Goal: Task Accomplishment & Management: Manage account settings

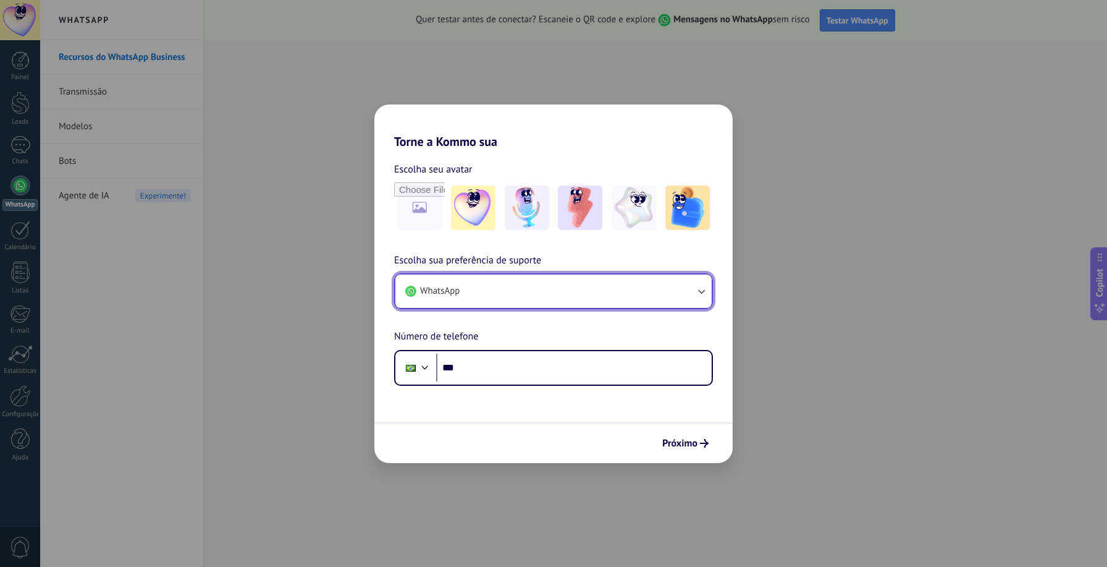
click at [536, 286] on button "WhatsApp" at bounding box center [554, 290] width 316 height 33
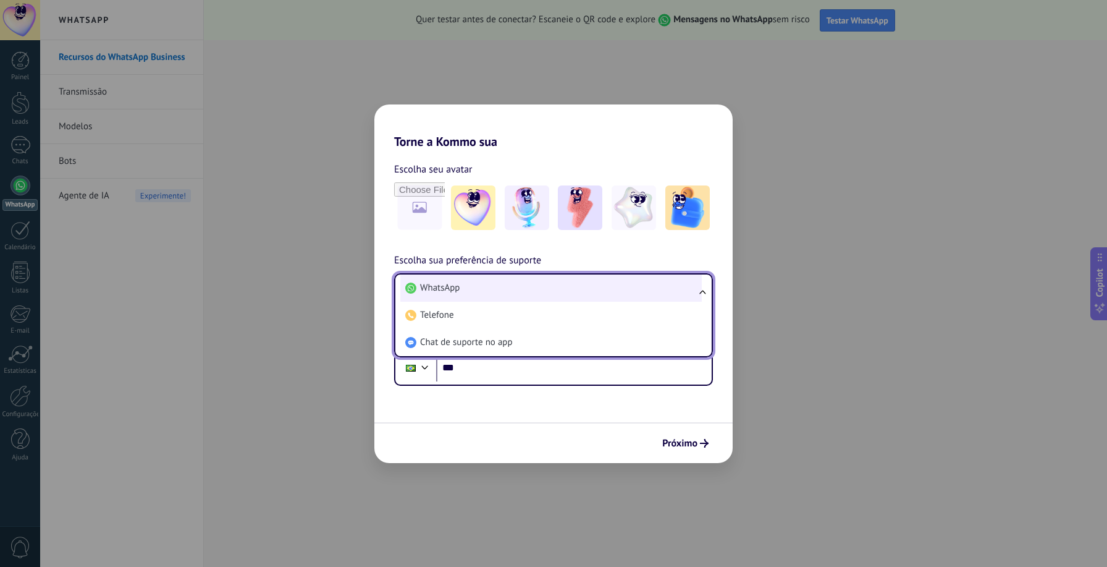
click at [536, 295] on li "WhatsApp" at bounding box center [551, 287] width 302 height 27
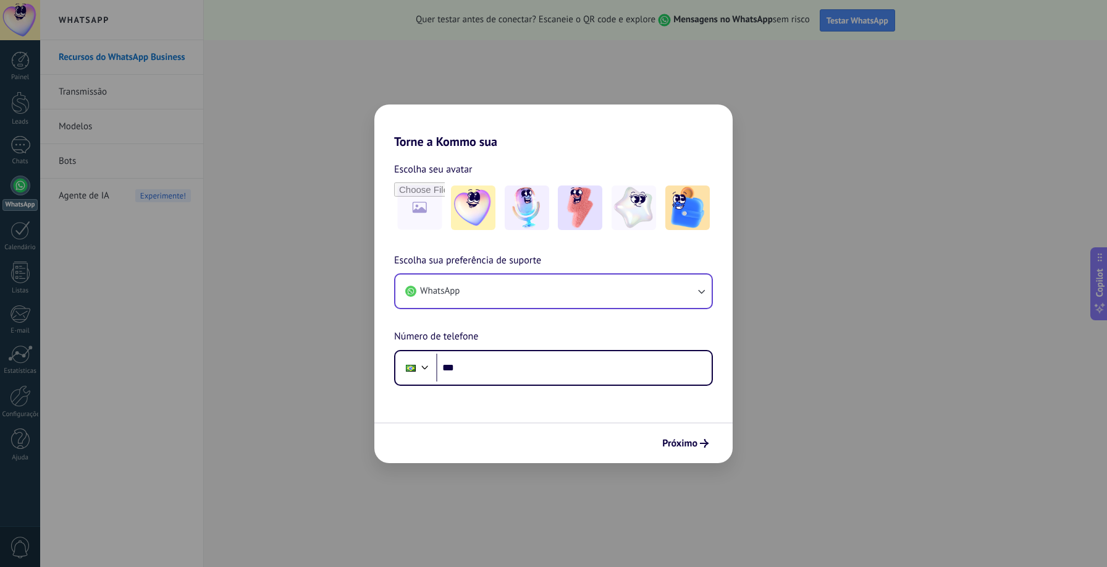
click at [510, 336] on div "Escolha sua preferência de suporte WhatsApp Número de telefone Phone ***" at bounding box center [553, 319] width 358 height 133
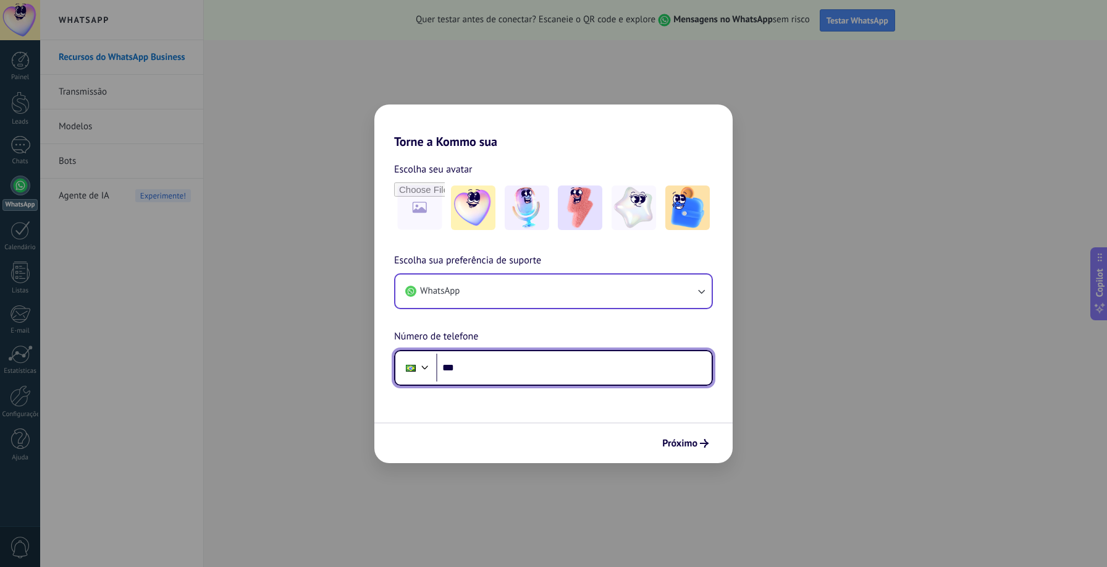
click at [502, 363] on input "***" at bounding box center [574, 367] width 276 height 28
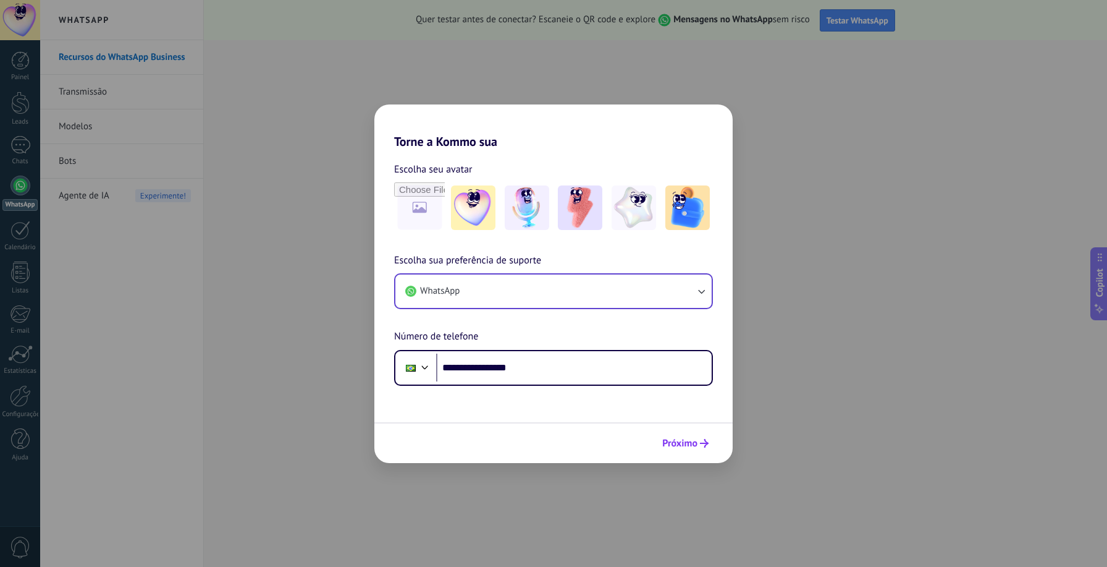
click at [697, 441] on span "Próximo" at bounding box center [679, 443] width 35 height 9
click at [680, 441] on span "Próximo" at bounding box center [679, 443] width 35 height 9
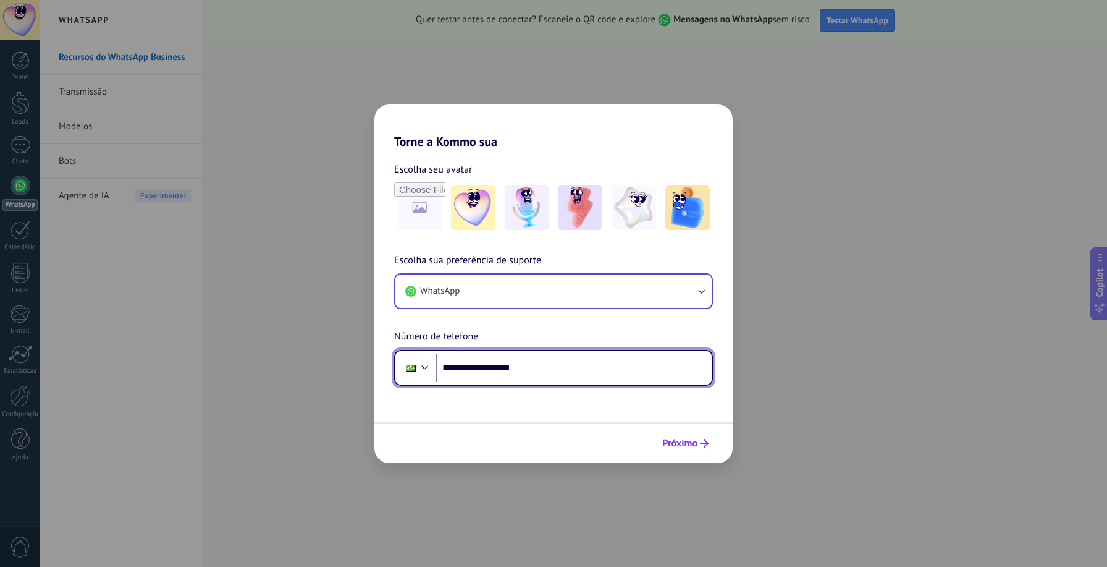
type input "**********"
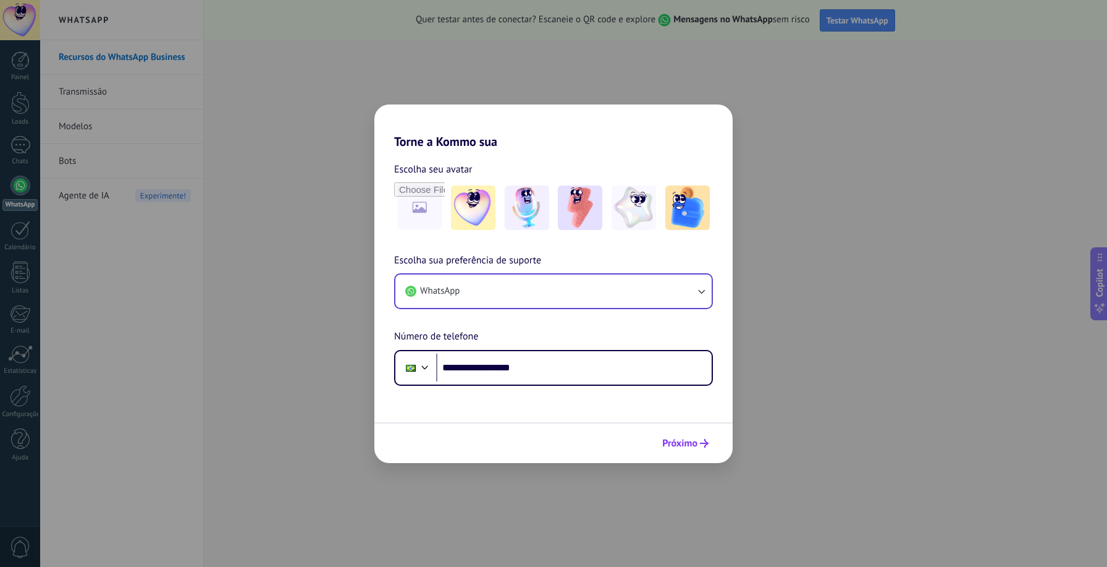
click at [665, 442] on span "Próximo" at bounding box center [679, 443] width 35 height 9
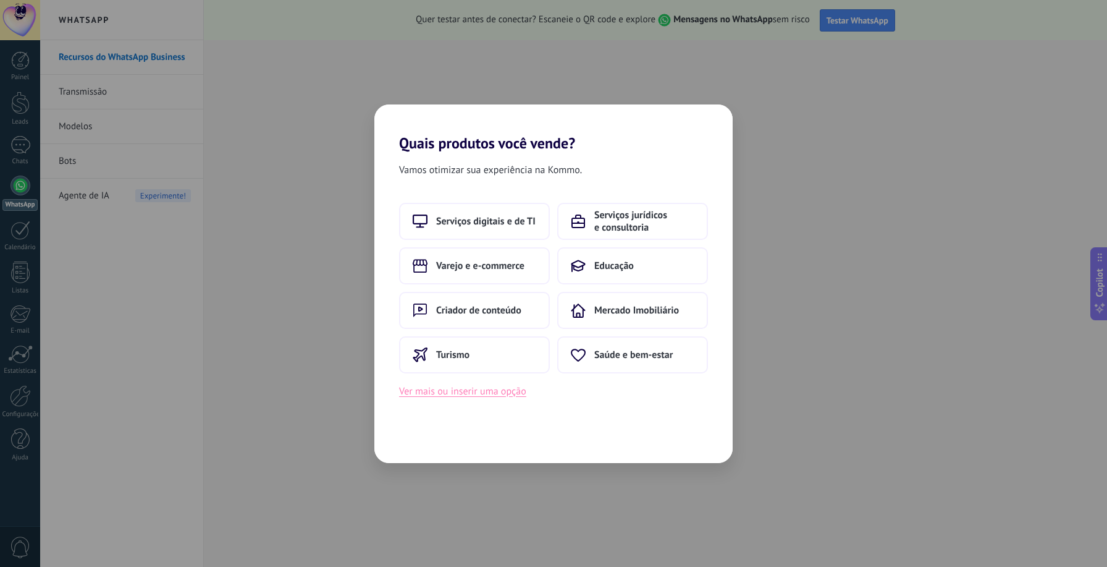
click at [517, 395] on button "Ver mais ou inserir uma opção" at bounding box center [462, 391] width 127 height 16
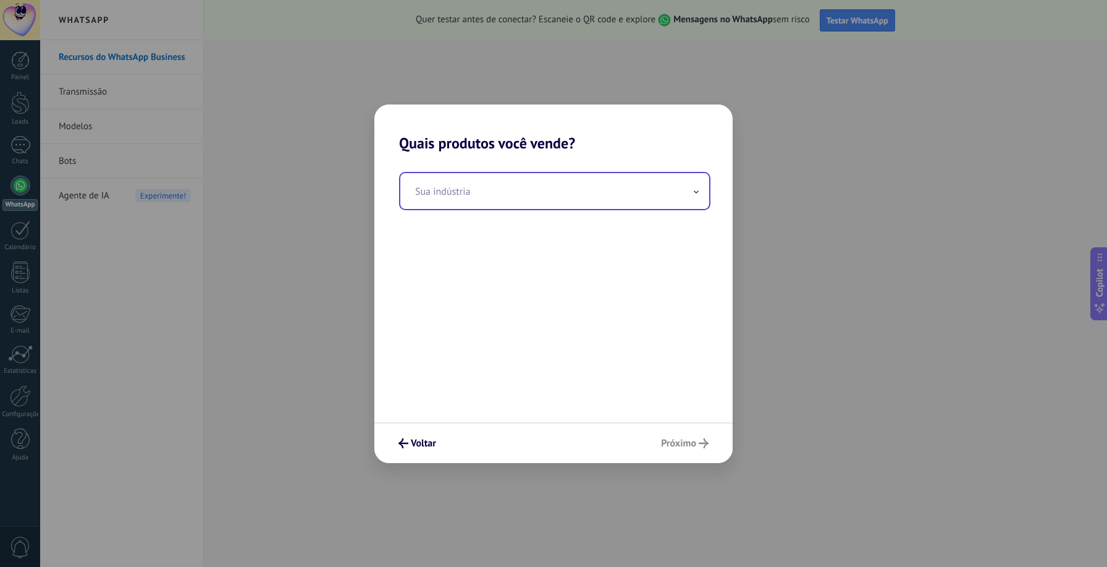
click at [567, 190] on input "text" at bounding box center [554, 191] width 309 height 36
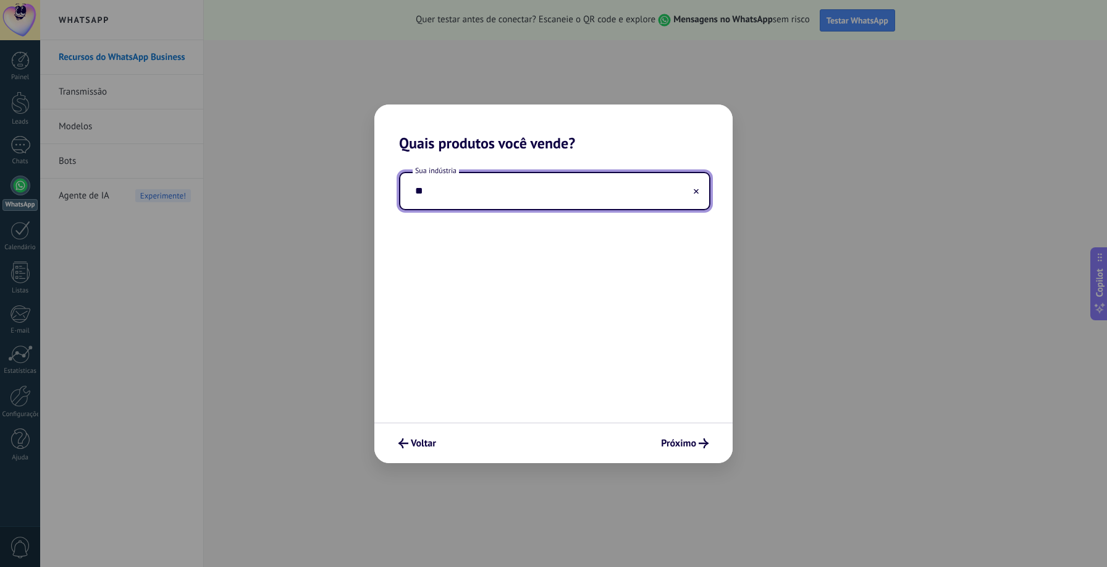
type input "*"
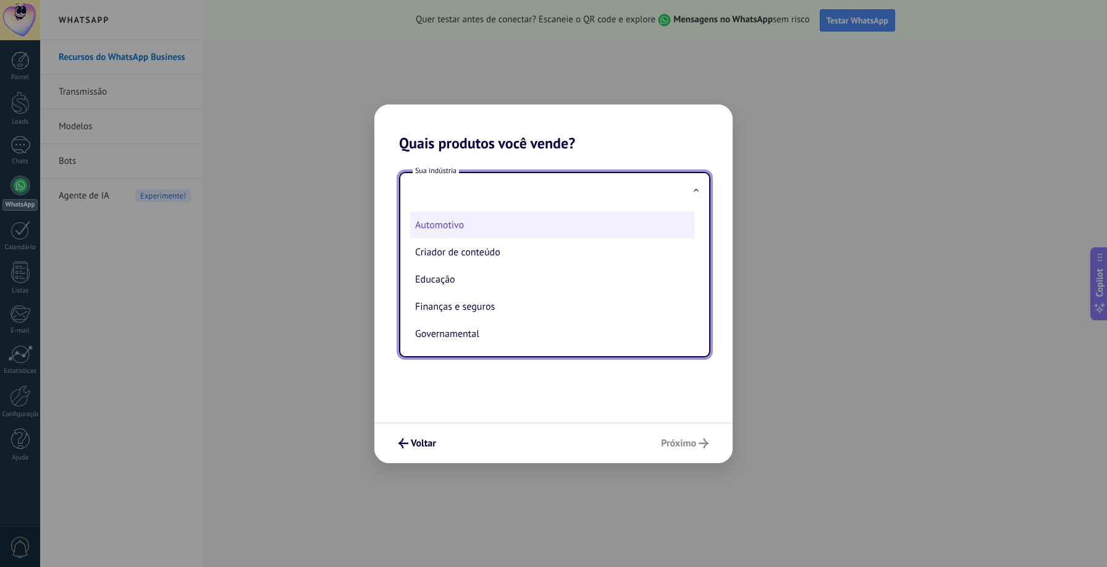
click at [530, 233] on li "Automotivo" at bounding box center [552, 224] width 284 height 27
type input "**********"
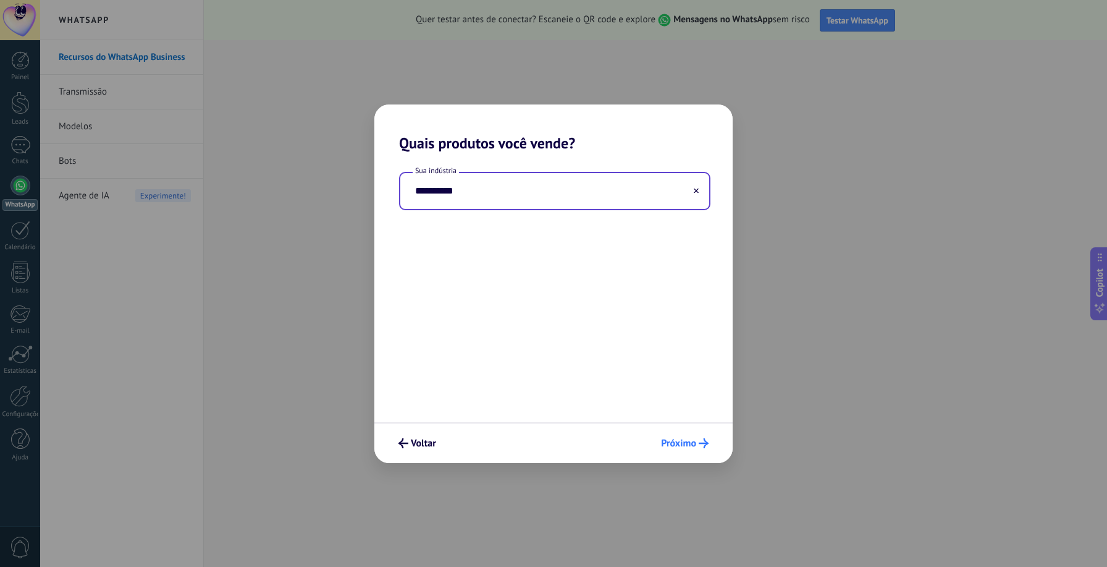
click at [690, 439] on span "Próximo" at bounding box center [678, 443] width 35 height 9
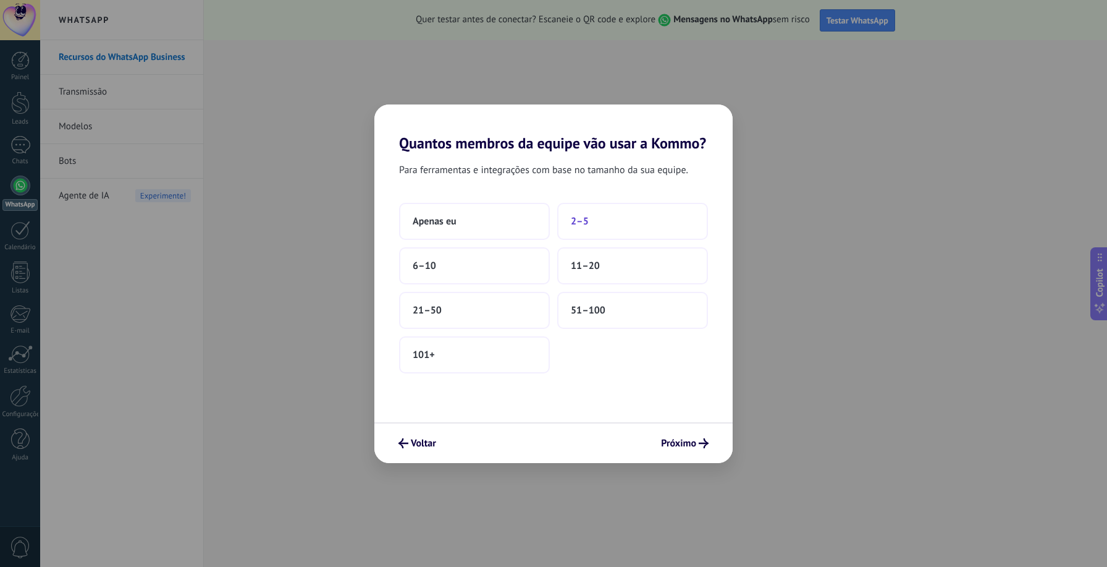
click at [628, 232] on button "2–5" at bounding box center [632, 221] width 151 height 37
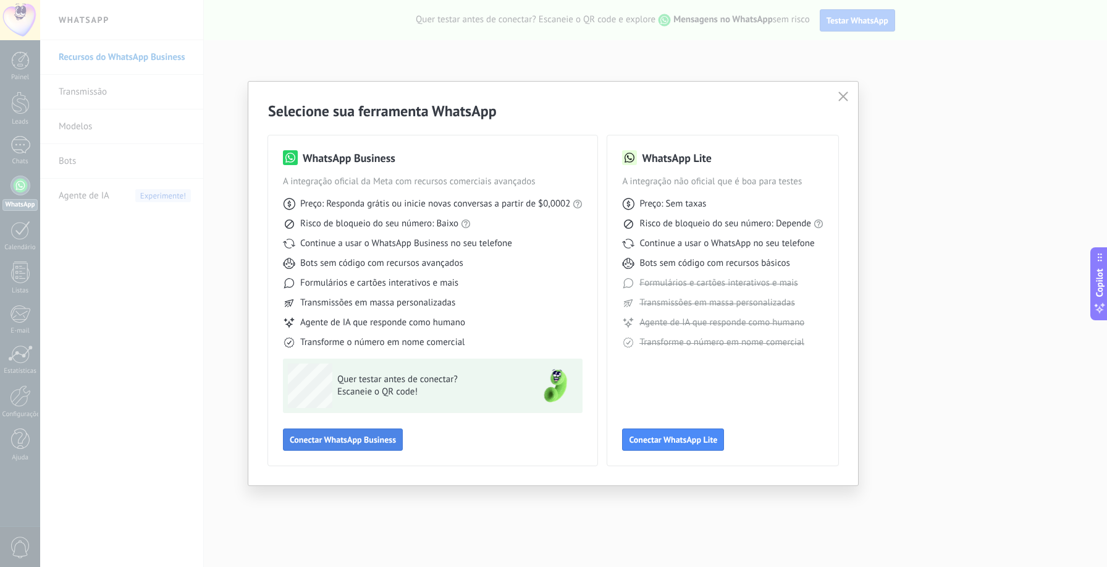
click at [319, 438] on span "Conectar WhatsApp Business" at bounding box center [343, 439] width 106 height 9
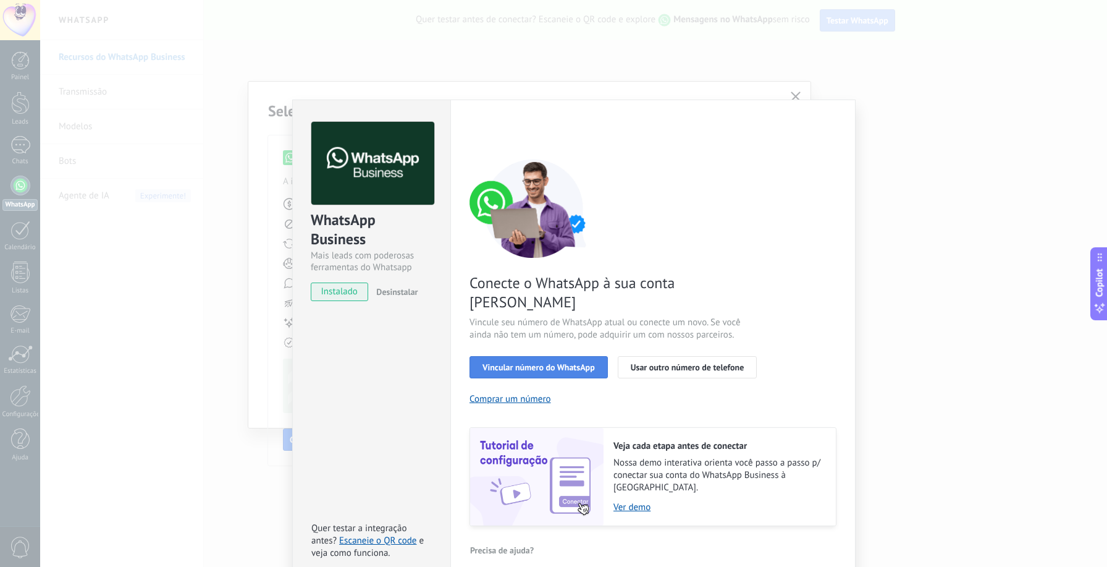
click at [572, 363] on span "Vincular número do WhatsApp" at bounding box center [539, 367] width 112 height 9
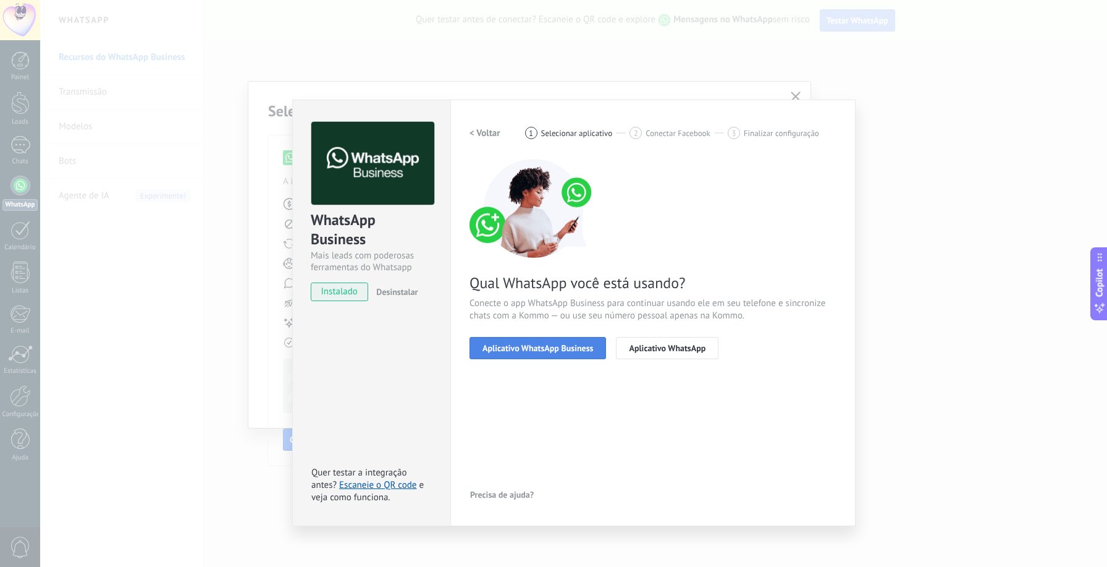
click at [564, 349] on span "Aplicativo WhatsApp Business" at bounding box center [538, 348] width 111 height 9
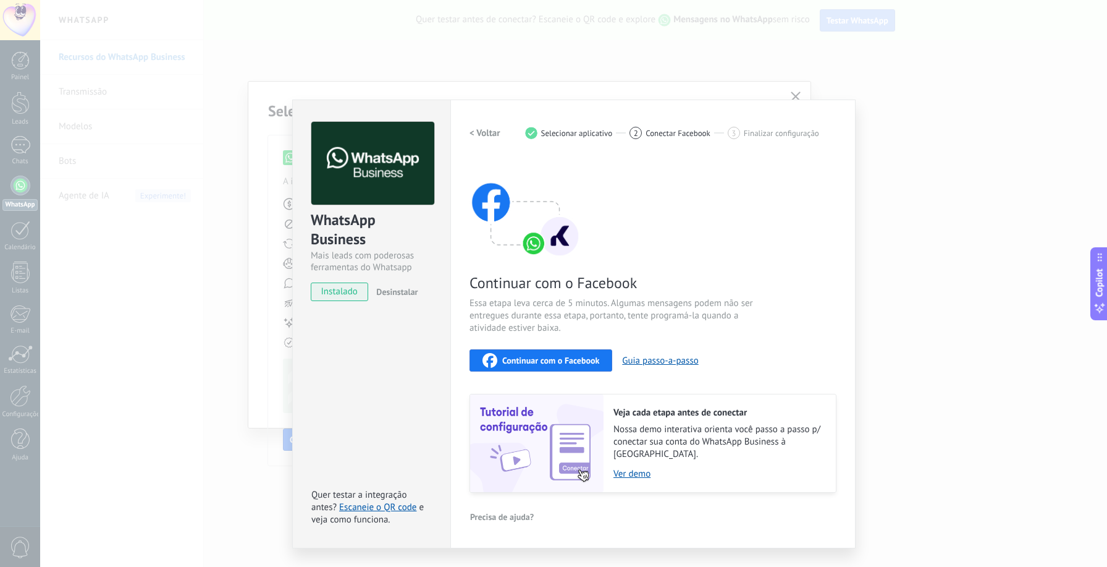
click at [579, 361] on span "Continuar com o Facebook" at bounding box center [550, 360] width 97 height 9
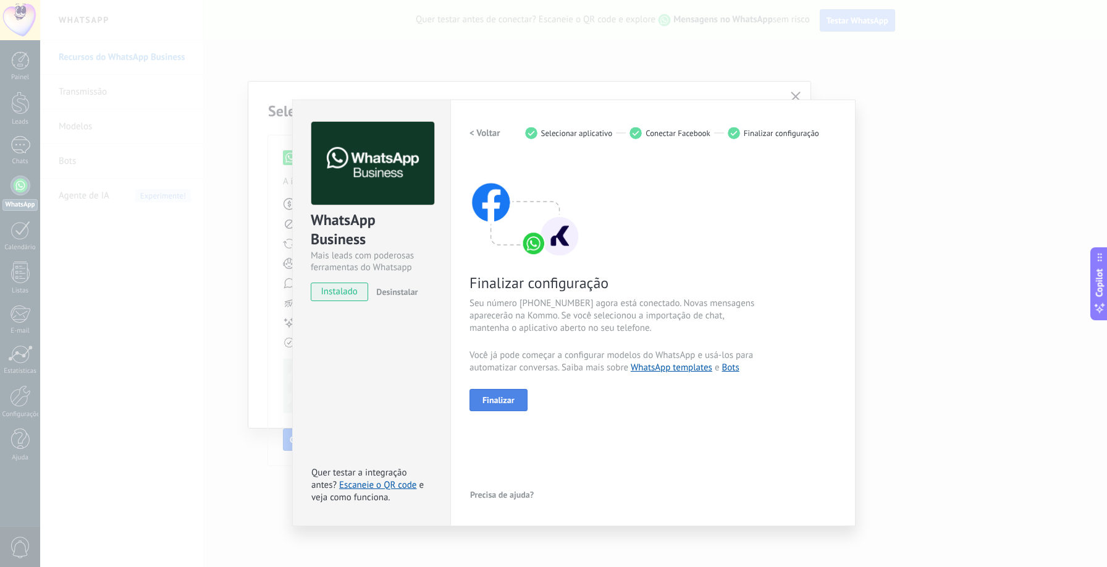
click at [504, 403] on span "Finalizar" at bounding box center [499, 400] width 32 height 9
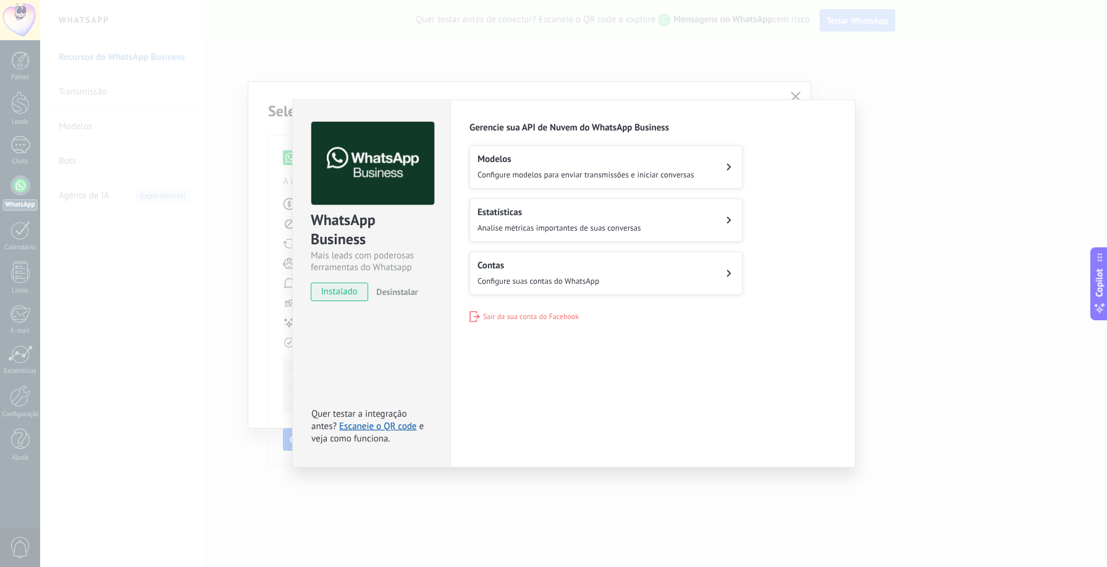
click at [648, 176] on span "Configure modelos para enviar transmissões e iniciar conversas" at bounding box center [586, 174] width 216 height 11
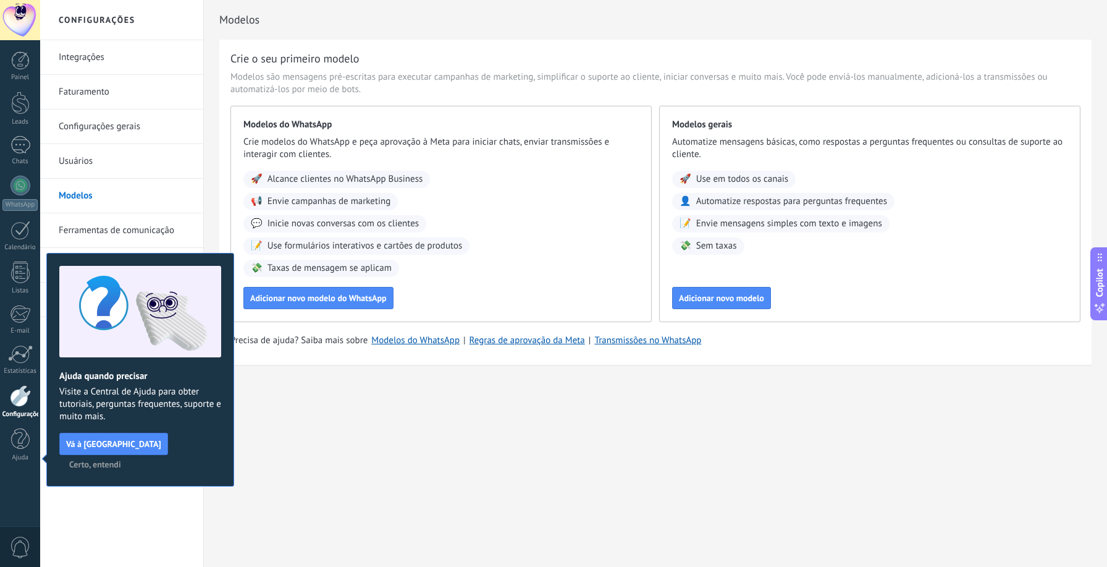
click at [159, 22] on h2 "Configurações" at bounding box center [122, 20] width 132 height 40
click at [594, 6] on div "Modelos" at bounding box center [655, 20] width 873 height 40
click at [338, 431] on div "Configurações Integrações Faturamento Configurações gerais Usuários Modelos Fer…" at bounding box center [573, 283] width 1067 height 567
click at [127, 455] on button "Certo, entendi" at bounding box center [95, 464] width 63 height 19
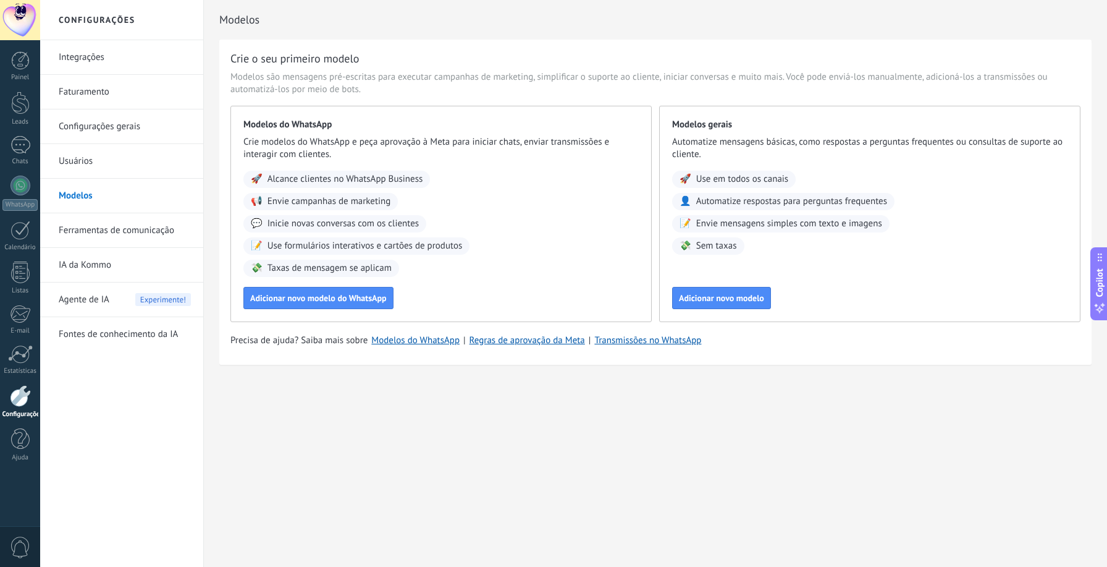
click at [179, 439] on div "Integrações Faturamento Configurações gerais Usuários Modelos Ferramentas de co…" at bounding box center [121, 303] width 163 height 527
click at [12, 186] on div at bounding box center [21, 186] width 20 height 20
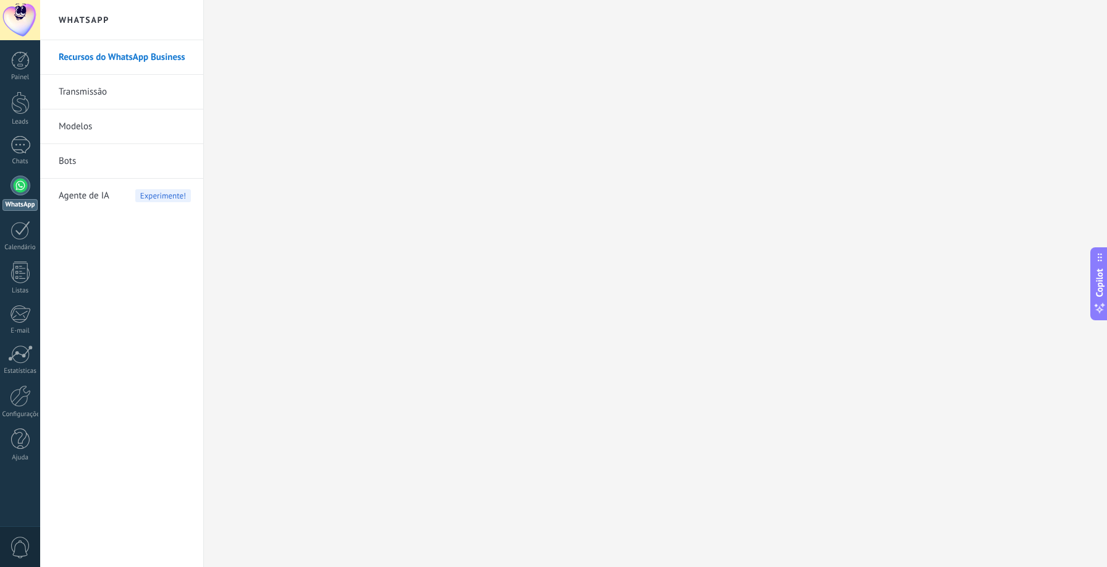
click at [101, 91] on link "Transmissão" at bounding box center [125, 92] width 132 height 35
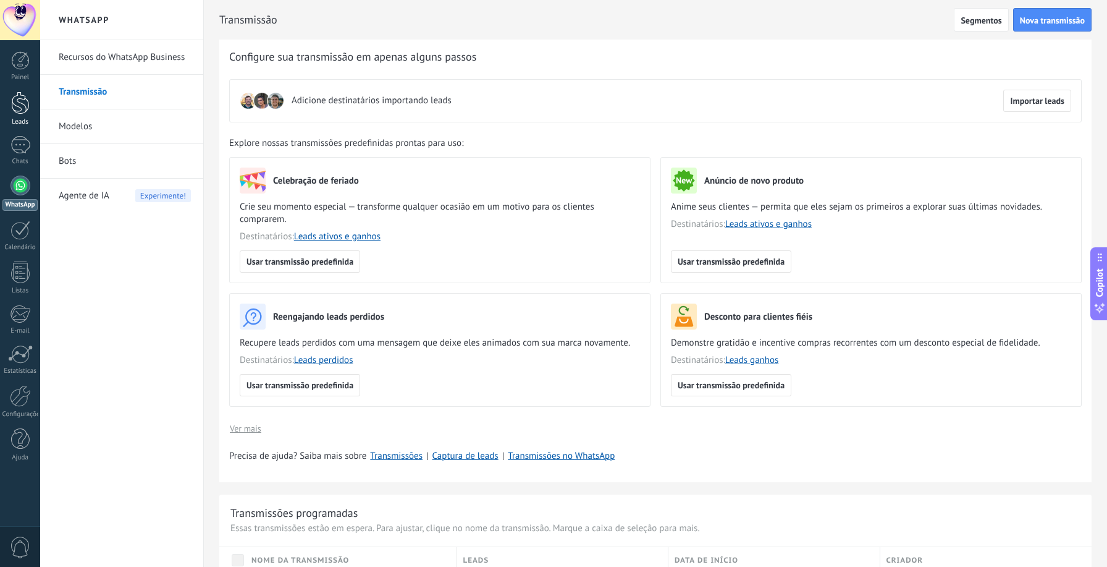
click at [18, 104] on div at bounding box center [20, 102] width 19 height 23
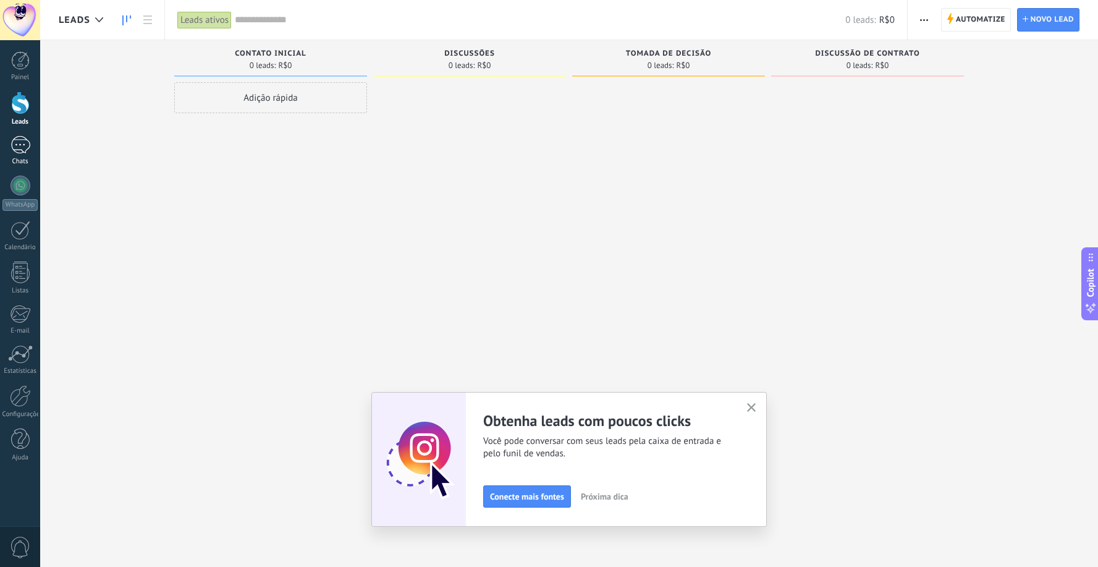
click at [19, 148] on div at bounding box center [21, 145] width 20 height 18
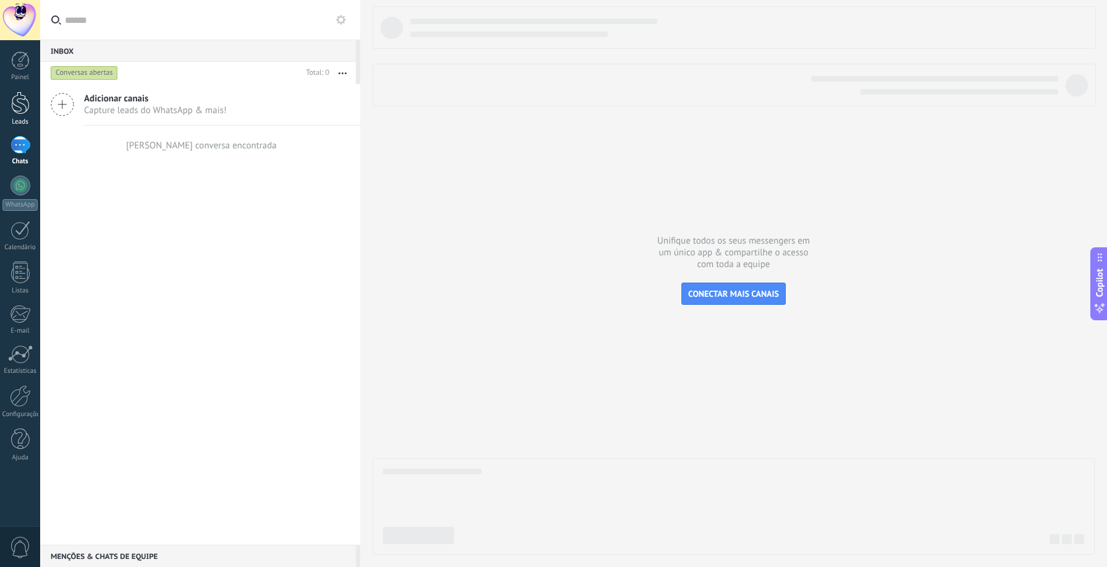
click at [21, 99] on div at bounding box center [20, 102] width 19 height 23
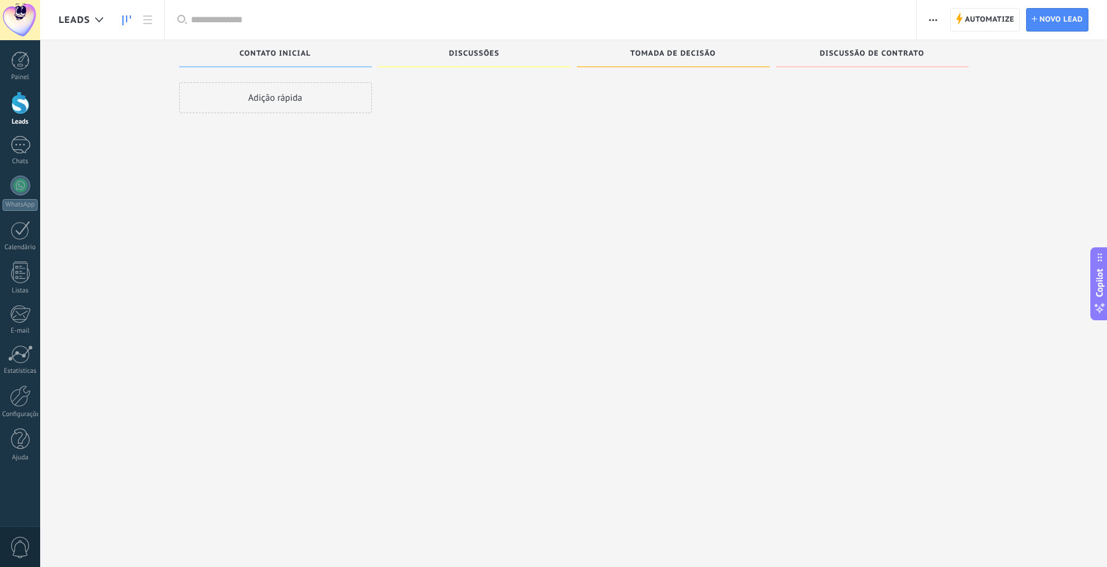
click at [24, 50] on div "Painel Leads Chats WhatsApp Clientes" at bounding box center [40, 283] width 80 height 486
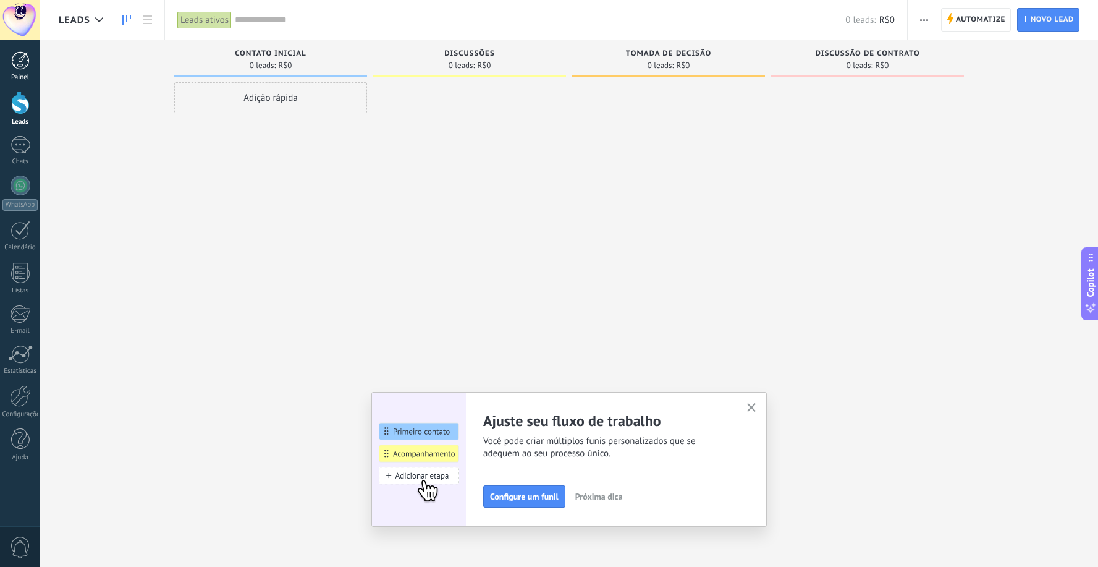
click at [21, 61] on div at bounding box center [20, 60] width 19 height 19
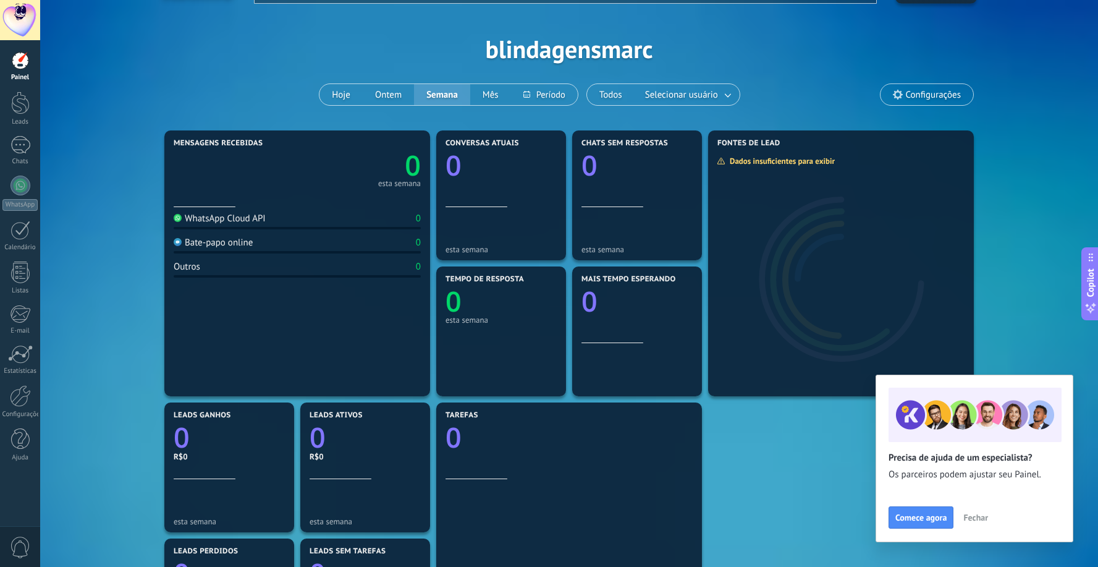
scroll to position [14, 0]
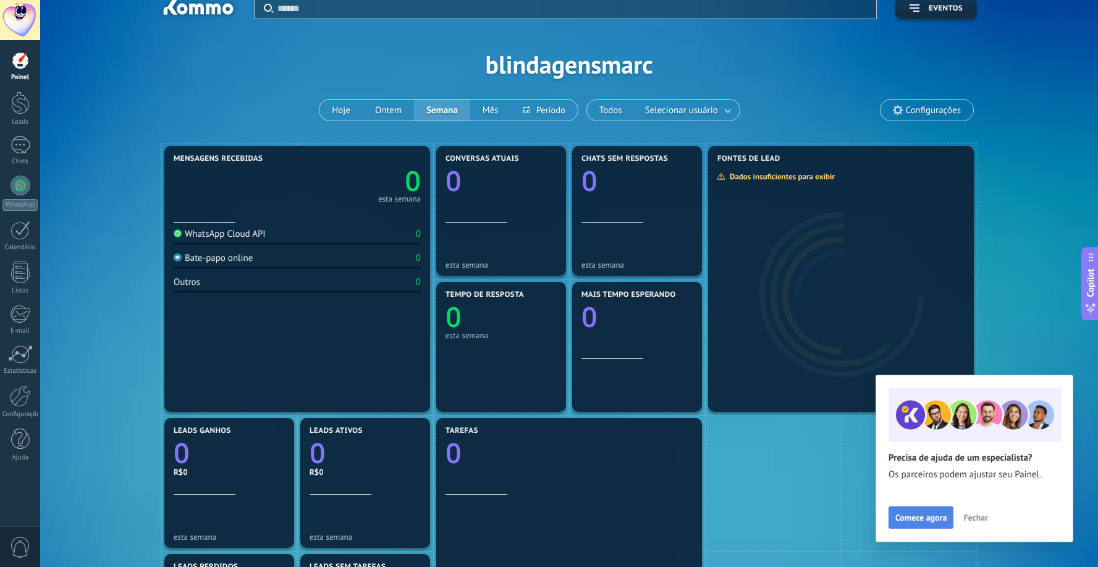
click at [920, 517] on span "Comece agora" at bounding box center [920, 517] width 51 height 9
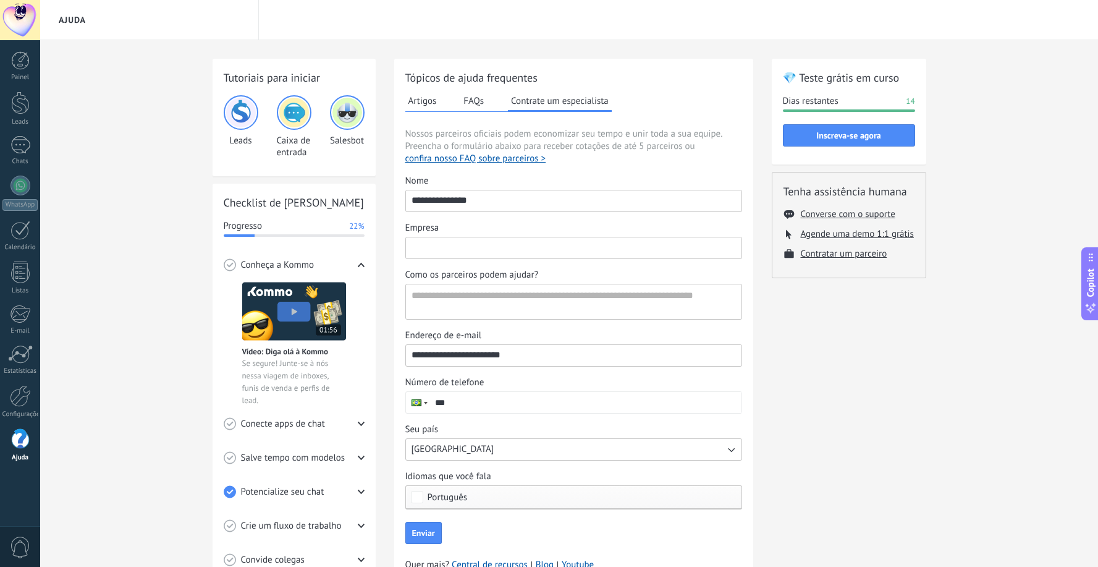
click at [564, 252] on input "Empresa" at bounding box center [574, 247] width 336 height 20
click at [811, 396] on div "💎 Teste grátis em curso Dias restantes 14 Inscreva-se agora Tenha assistência h…" at bounding box center [849, 334] width 154 height 550
click at [27, 226] on div at bounding box center [21, 230] width 20 height 19
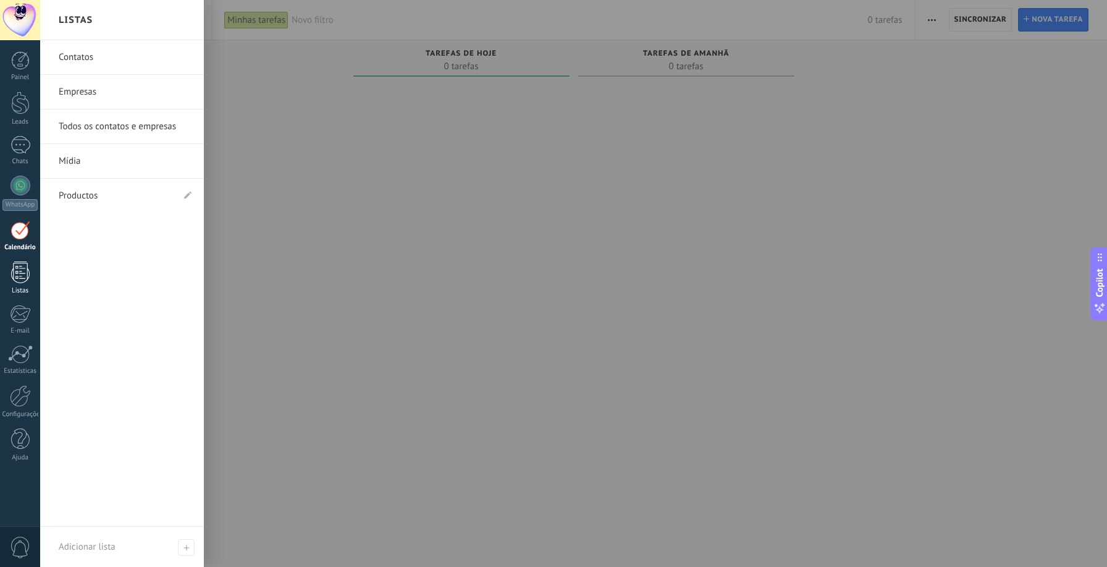
click at [19, 270] on div at bounding box center [20, 272] width 19 height 22
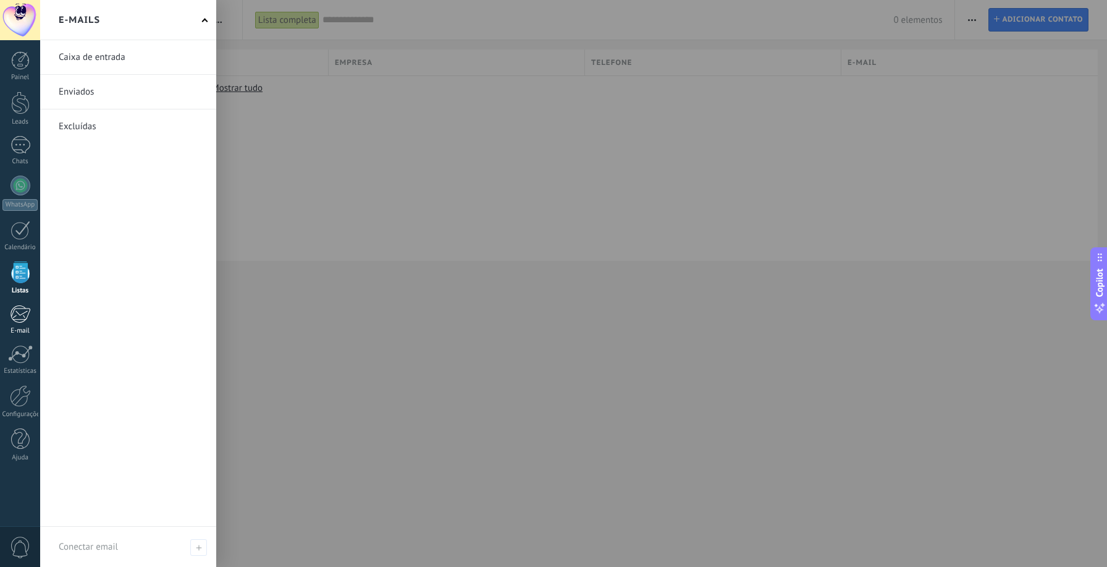
click at [25, 322] on div at bounding box center [20, 314] width 20 height 19
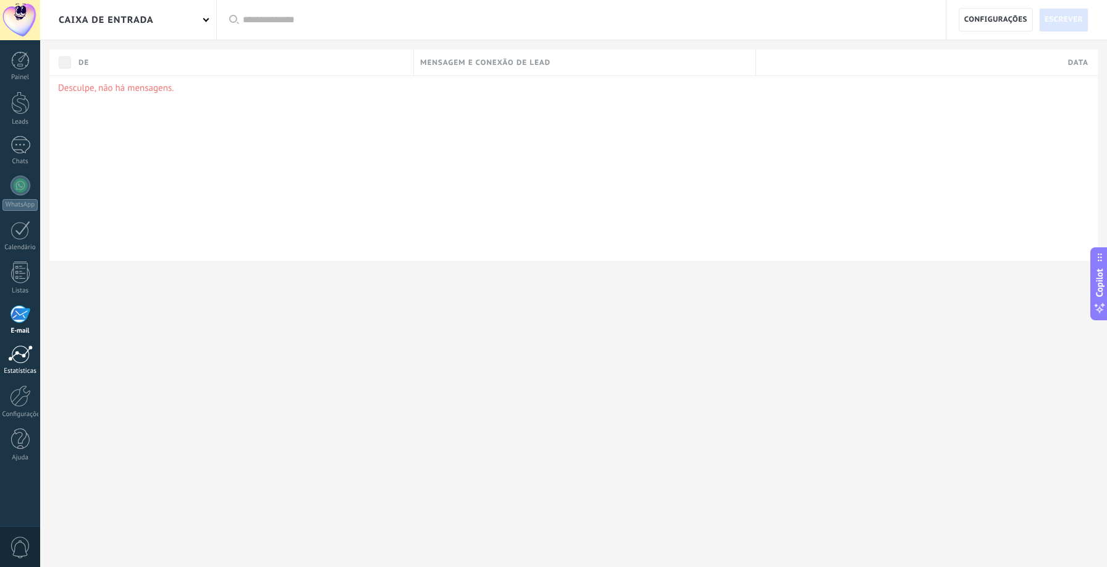
click at [24, 358] on div at bounding box center [20, 354] width 25 height 19
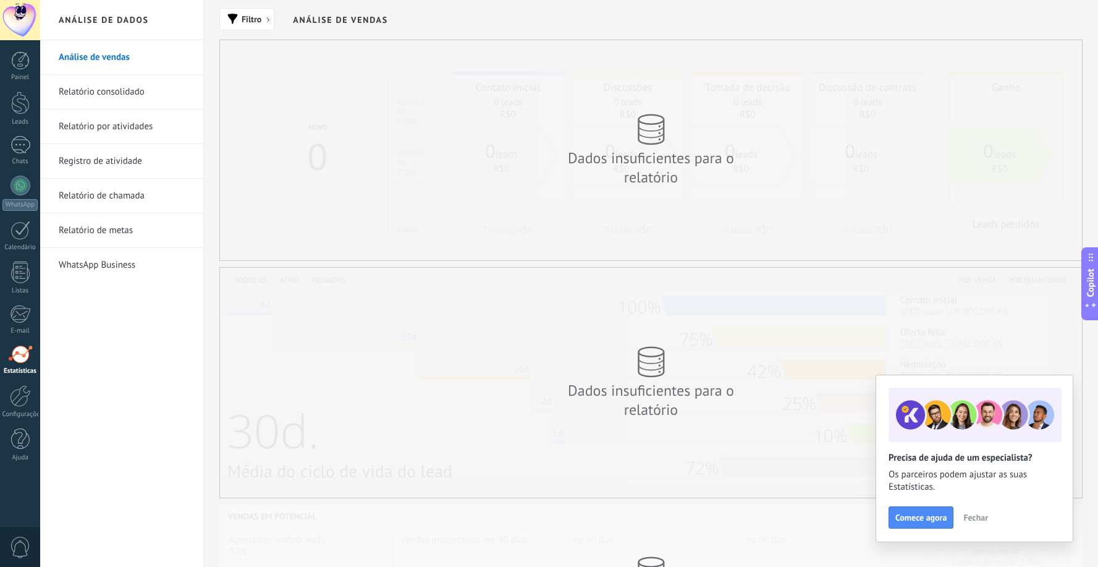
click at [131, 264] on link "WhatsApp Business" at bounding box center [125, 265] width 132 height 35
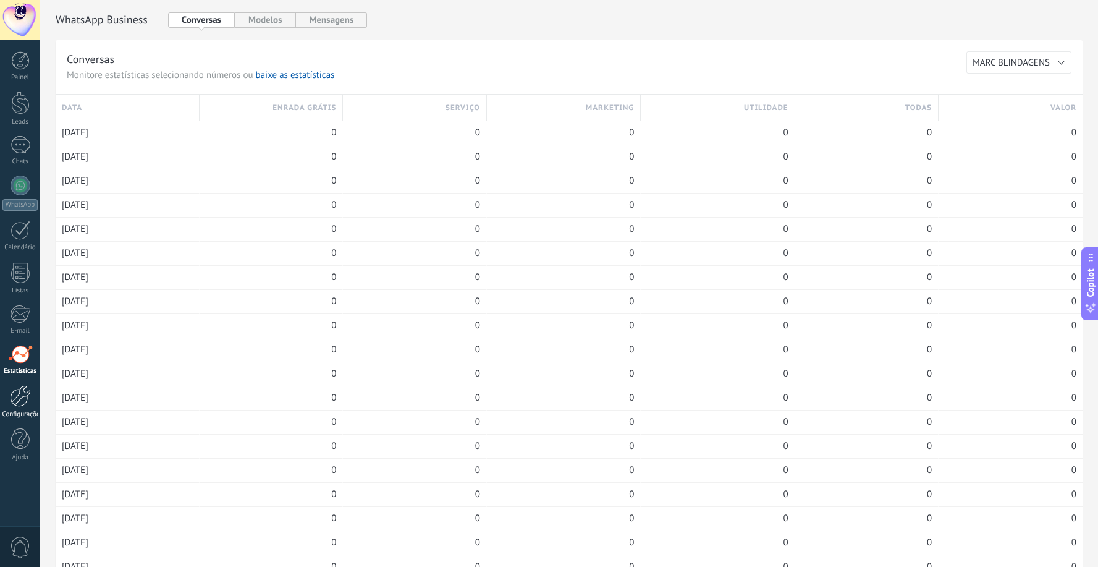
click at [15, 399] on div at bounding box center [20, 396] width 21 height 22
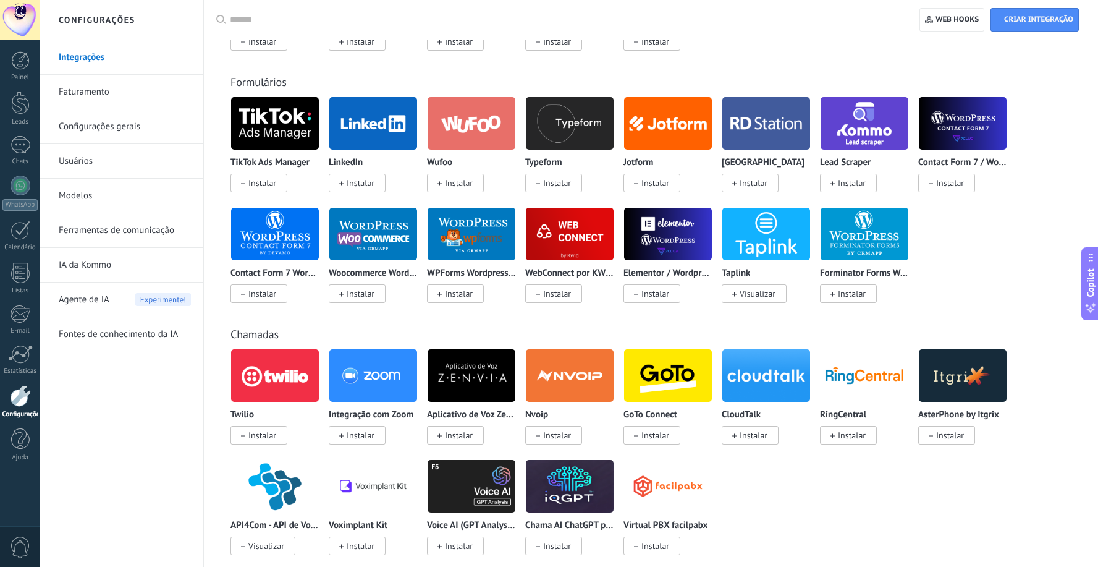
scroll to position [1009, 0]
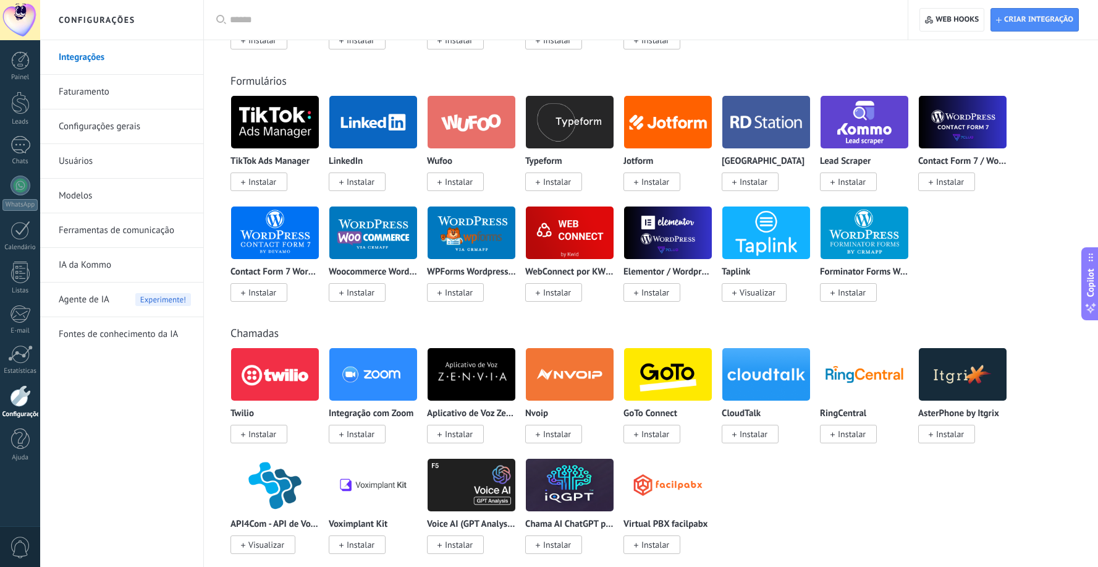
click at [17, 23] on div at bounding box center [20, 20] width 40 height 40
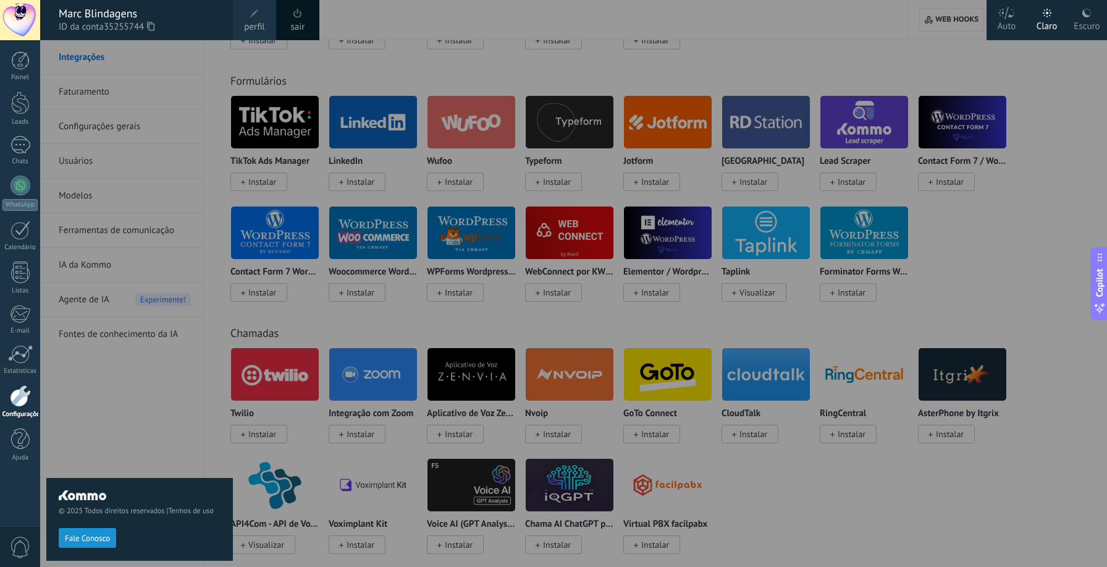
click at [256, 21] on span "perfil" at bounding box center [254, 27] width 20 height 14
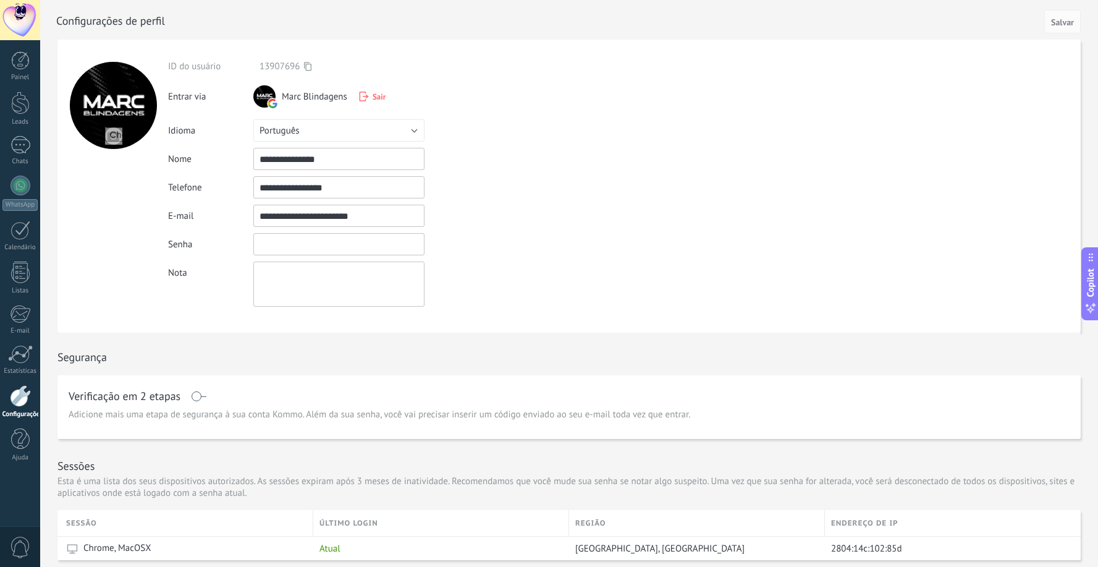
click at [360, 241] on input "textbox" at bounding box center [338, 244] width 171 height 22
click at [510, 268] on div "Nota" at bounding box center [363, 283] width 391 height 45
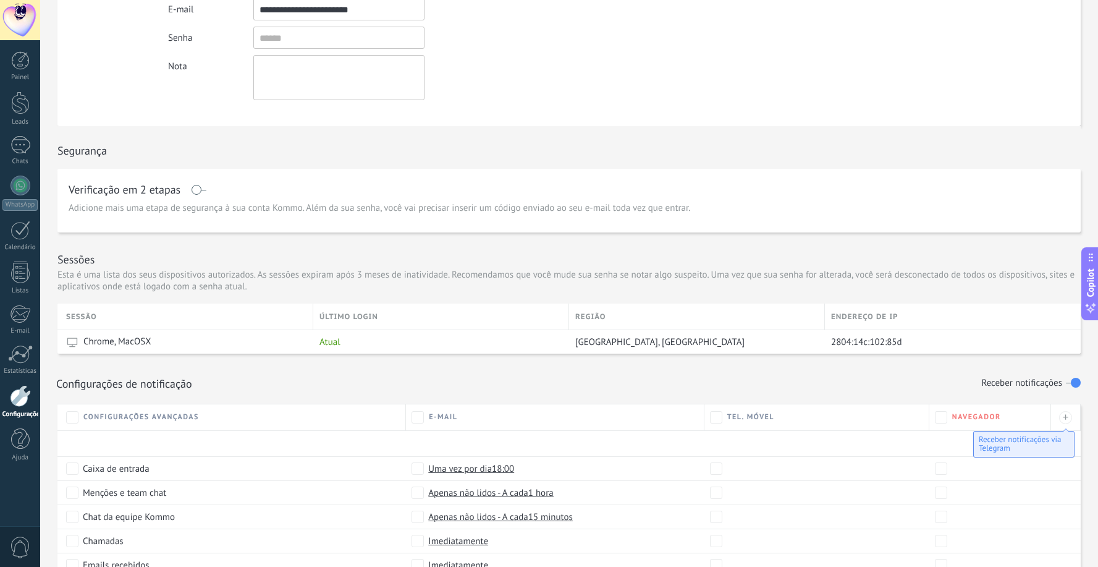
scroll to position [212, 0]
